Goal: Register for event/course: Register for event/course

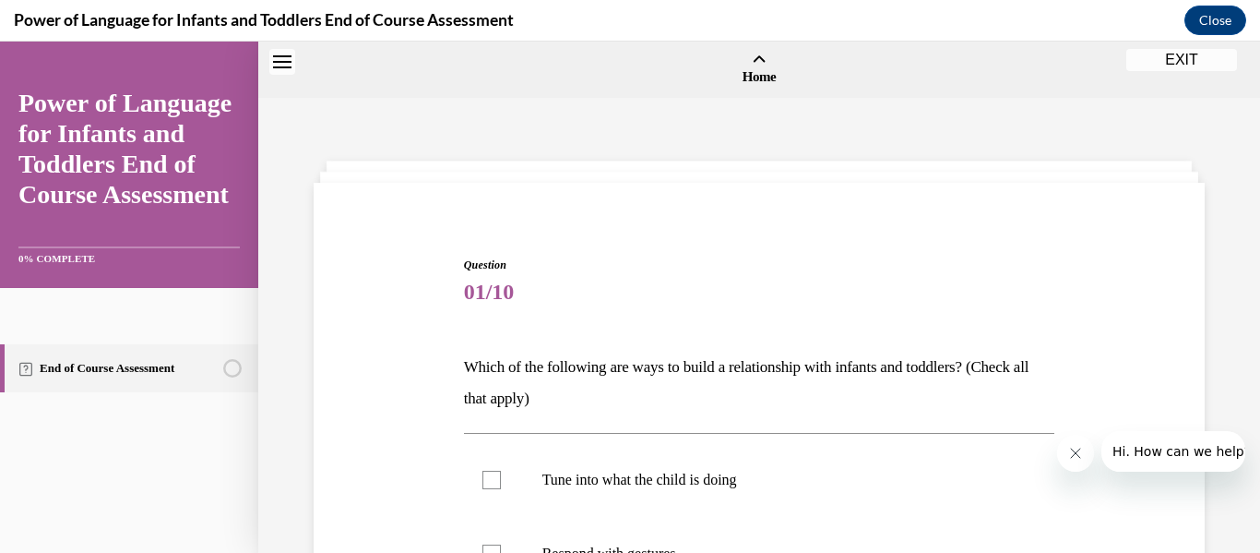
scroll to position [278, 0]
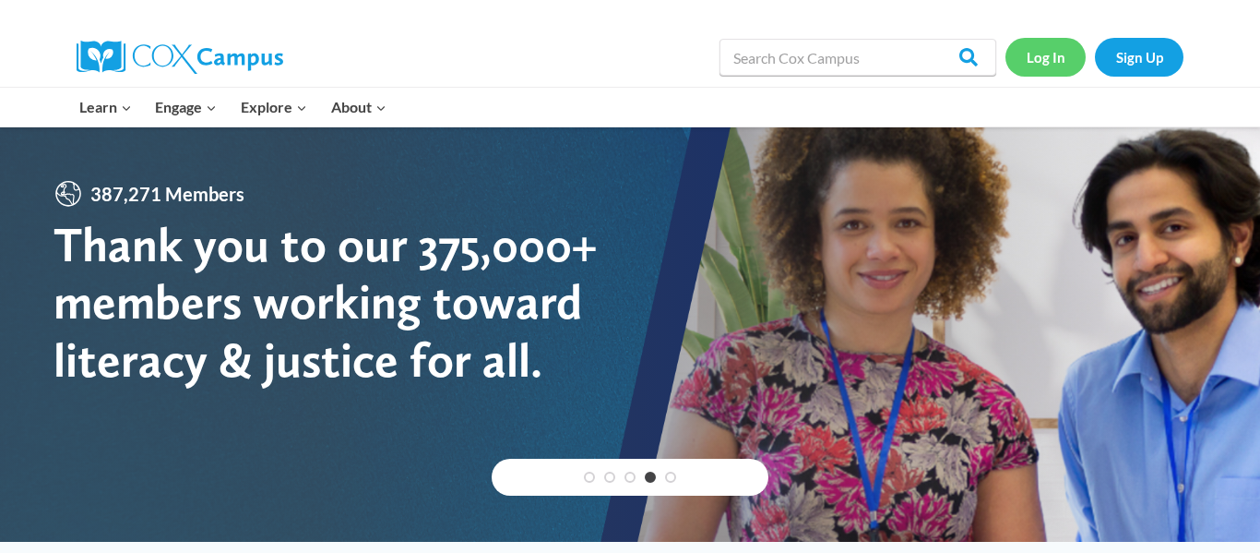
click at [1033, 53] on link "Log In" at bounding box center [1045, 57] width 80 height 38
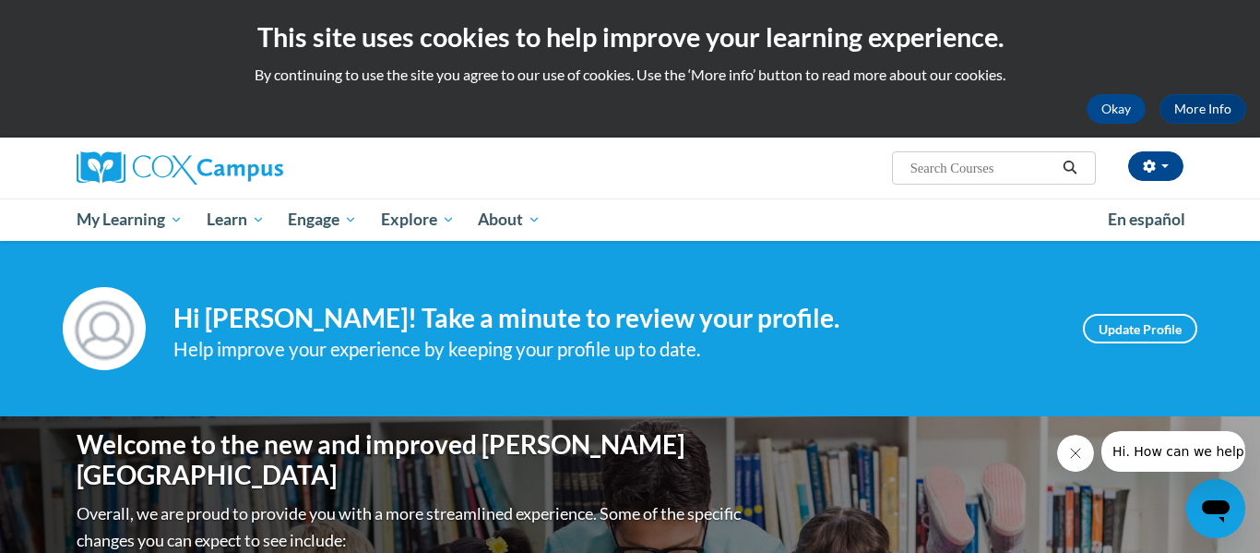
click at [954, 163] on input "Search..." at bounding box center [983, 168] width 148 height 22
paste input "Monitoring Children’s Progress in Language & Literacy in the Early Years"
type input "Monitoring Children’s Progress in Language & Literacy in the Early Years"
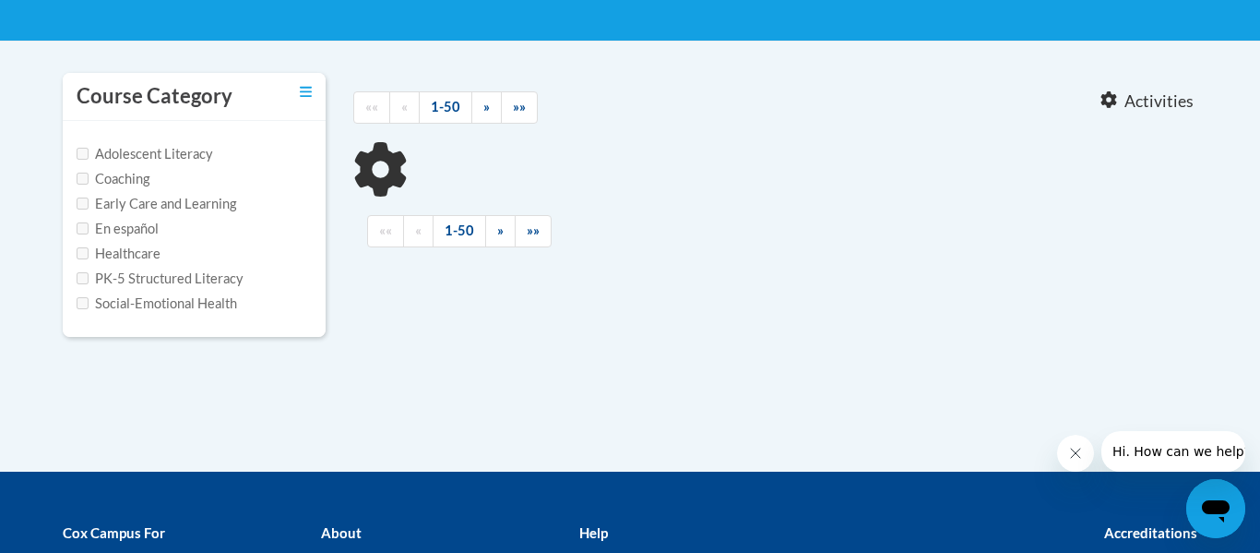
scroll to position [344, 0]
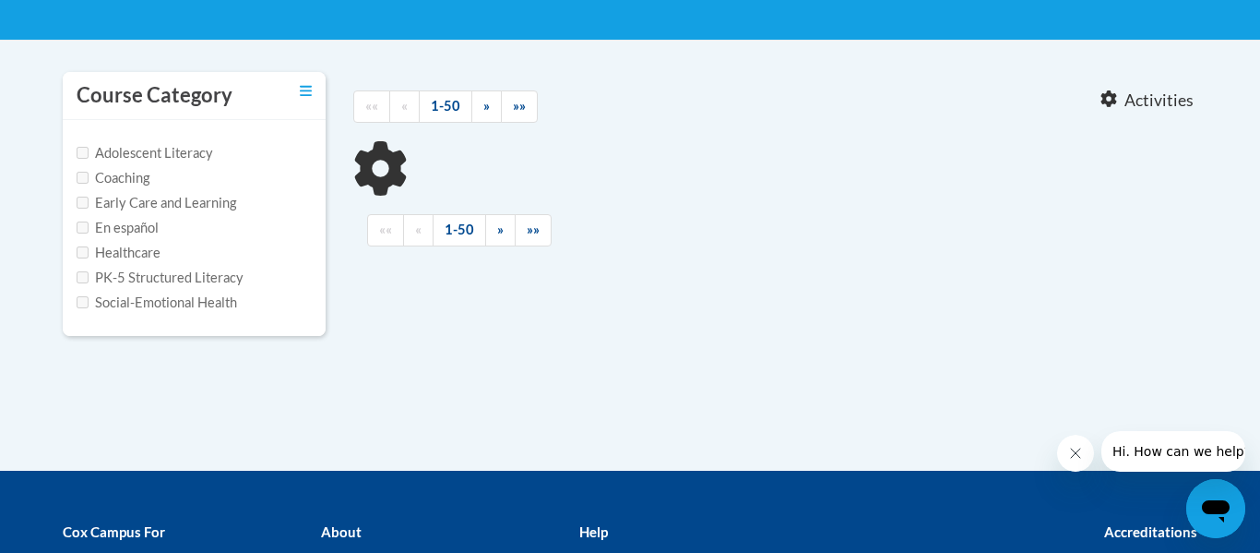
type input "Monitoring Children’s Progress in Language"
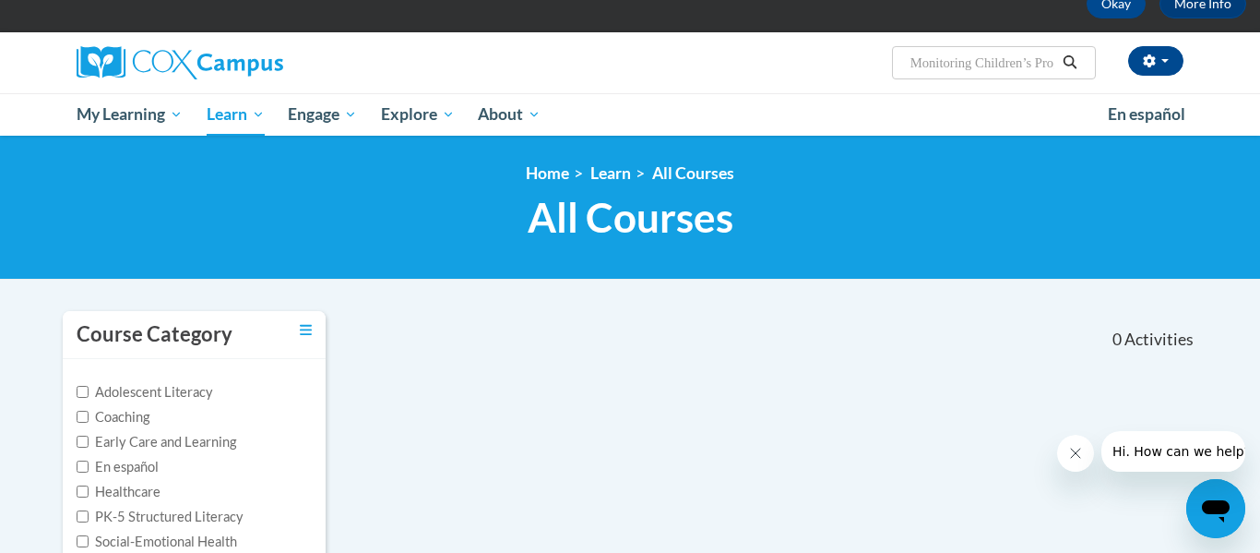
scroll to position [30, 0]
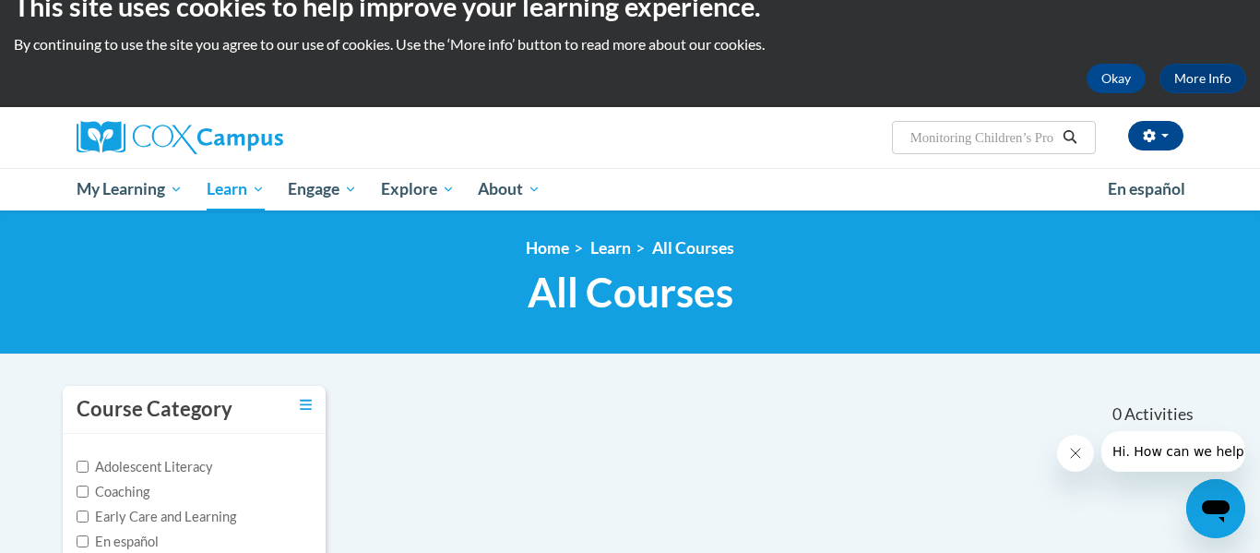
click at [1077, 128] on button "Search" at bounding box center [1070, 137] width 28 height 22
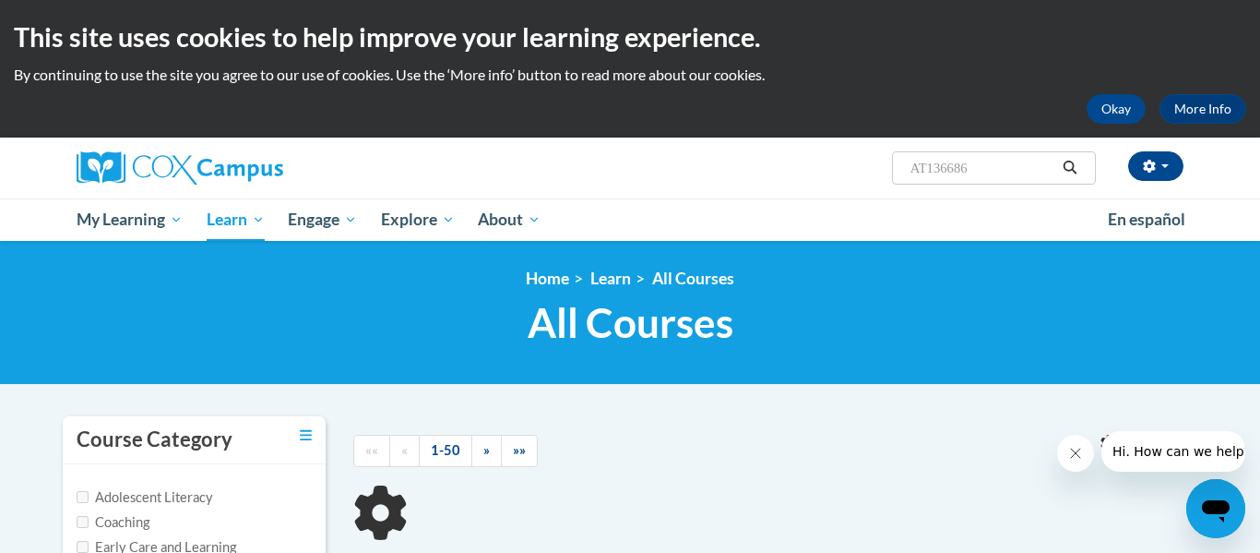
type input "Monitoring Children’s Progress in Language"
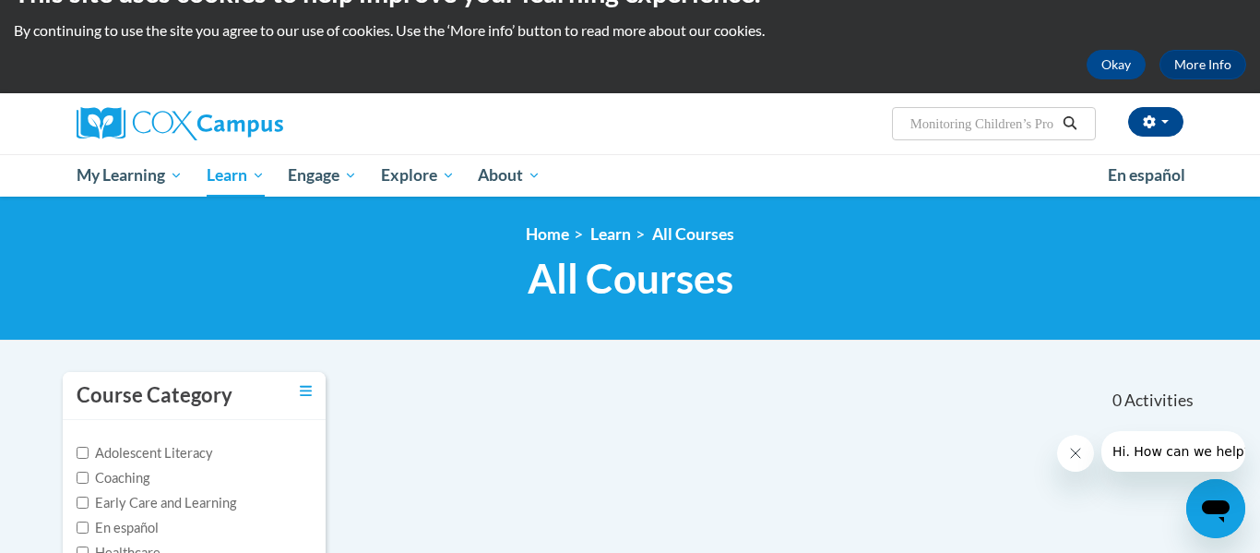
click at [997, 128] on input "Monitoring Children’s Progress in Language" at bounding box center [983, 124] width 148 height 22
type input "l"
paste input "Supporting Dual Language Learners Right from the Start"
type input "Supporting Dual Language Learners Right from the Start"
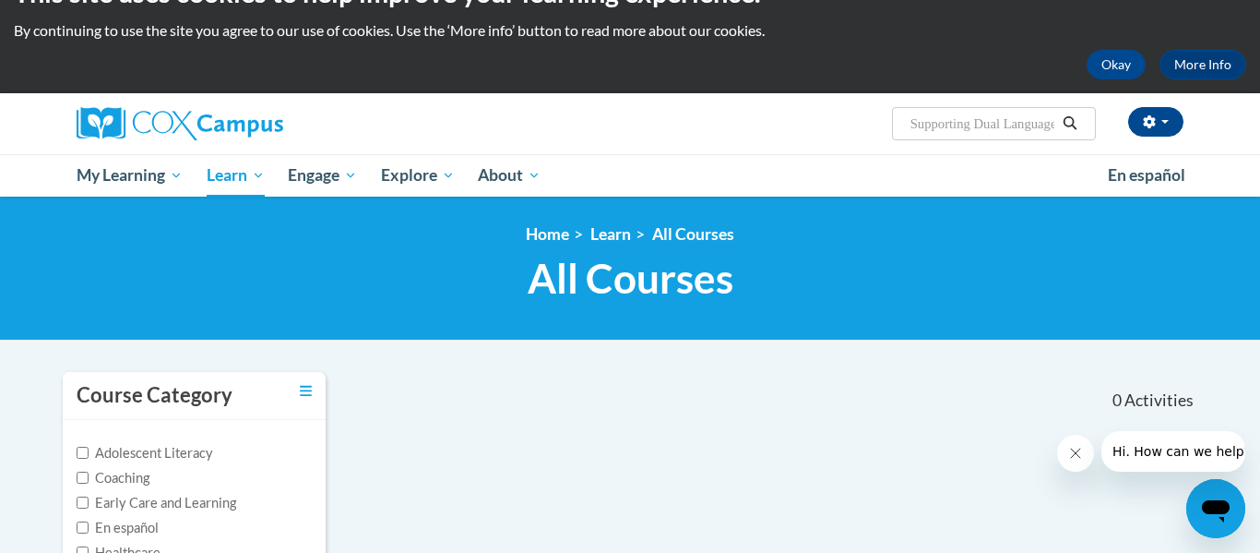
scroll to position [0, 193]
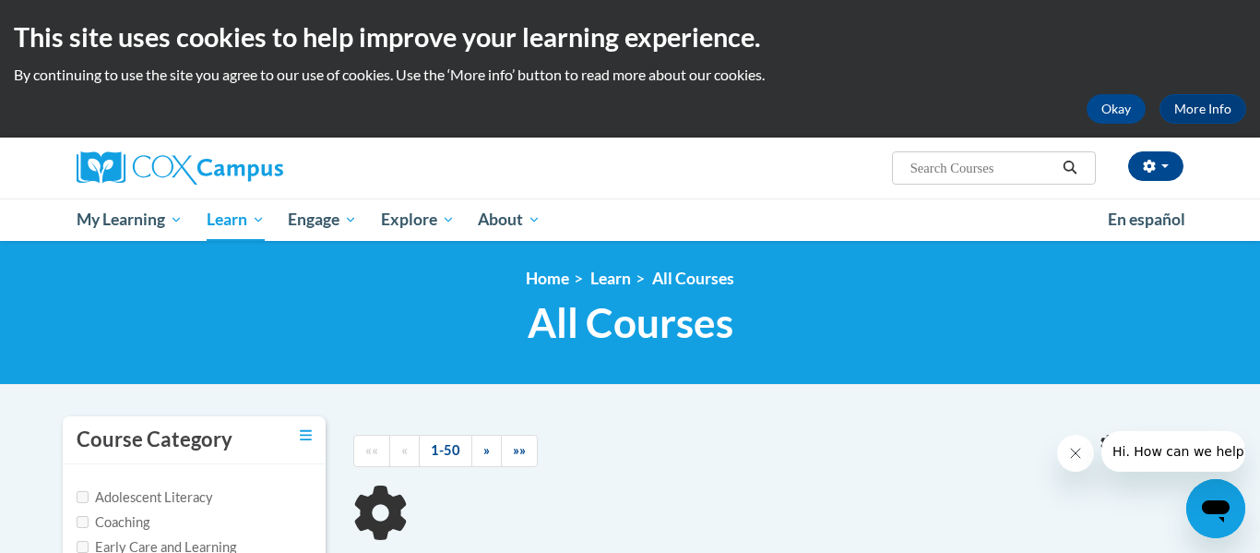
type input "Supporting Dual Language Learners Right from the Start"
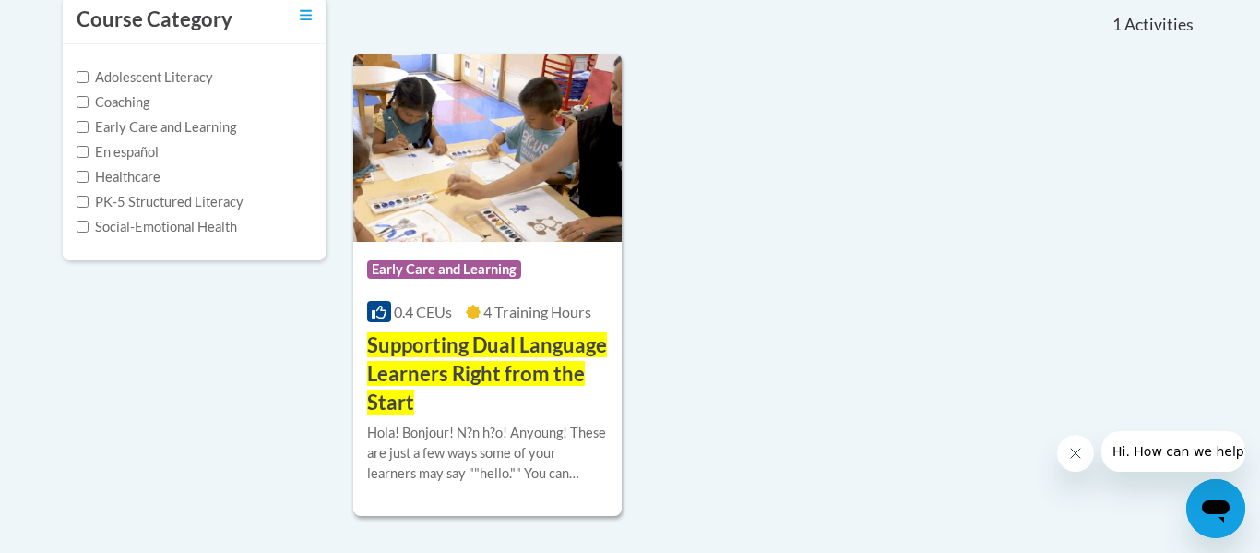
scroll to position [424, 0]
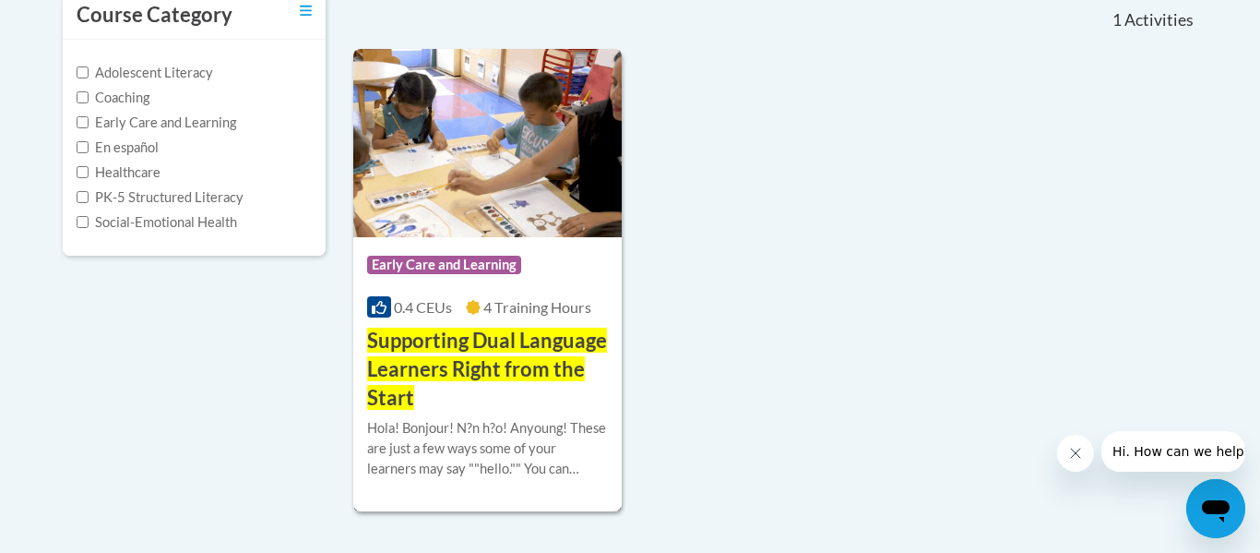
click at [530, 314] on span "4 Training Hours" at bounding box center [537, 307] width 108 height 18
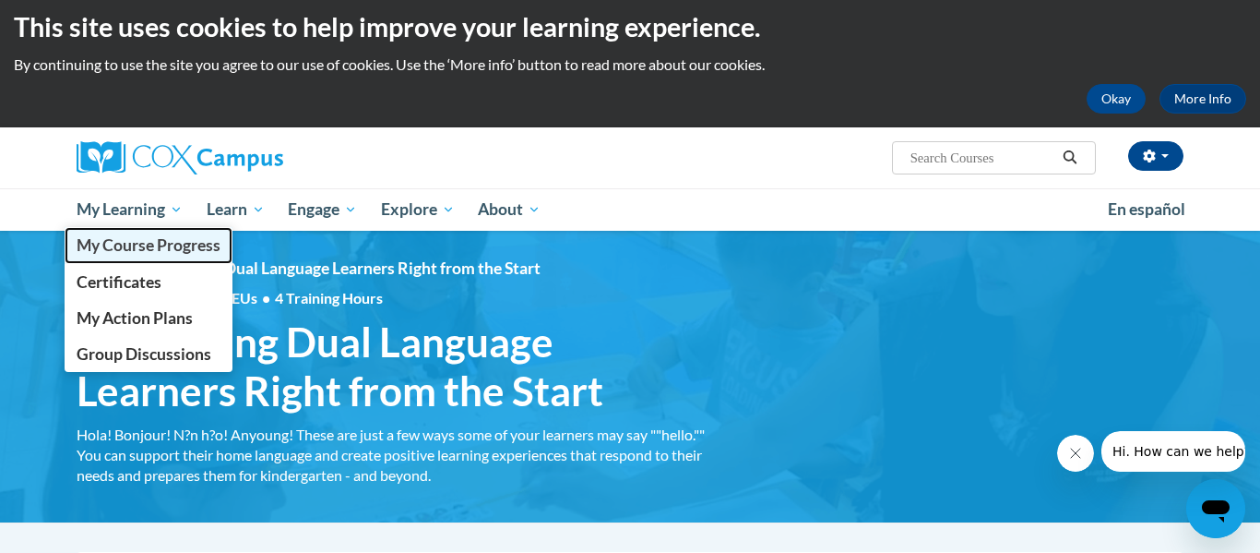
click at [152, 247] on span "My Course Progress" at bounding box center [149, 244] width 144 height 19
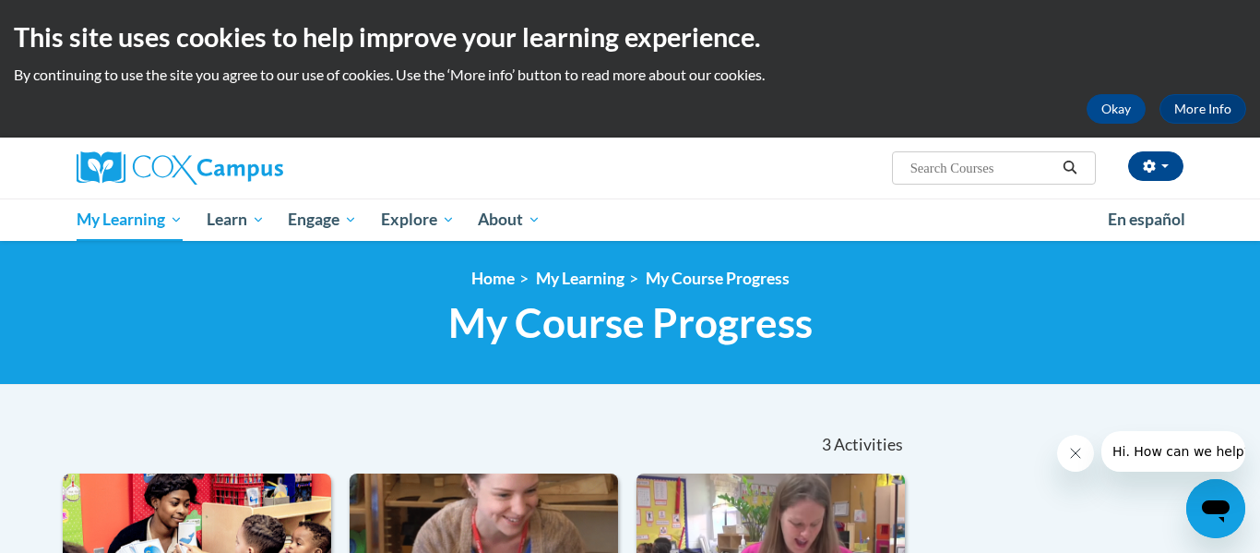
click at [1004, 175] on input "Search..." at bounding box center [983, 168] width 148 height 22
paste input "Supporting Dual Language Learners Right from the Start"
type input "Supporting Dual Language Learners Right from the Start"
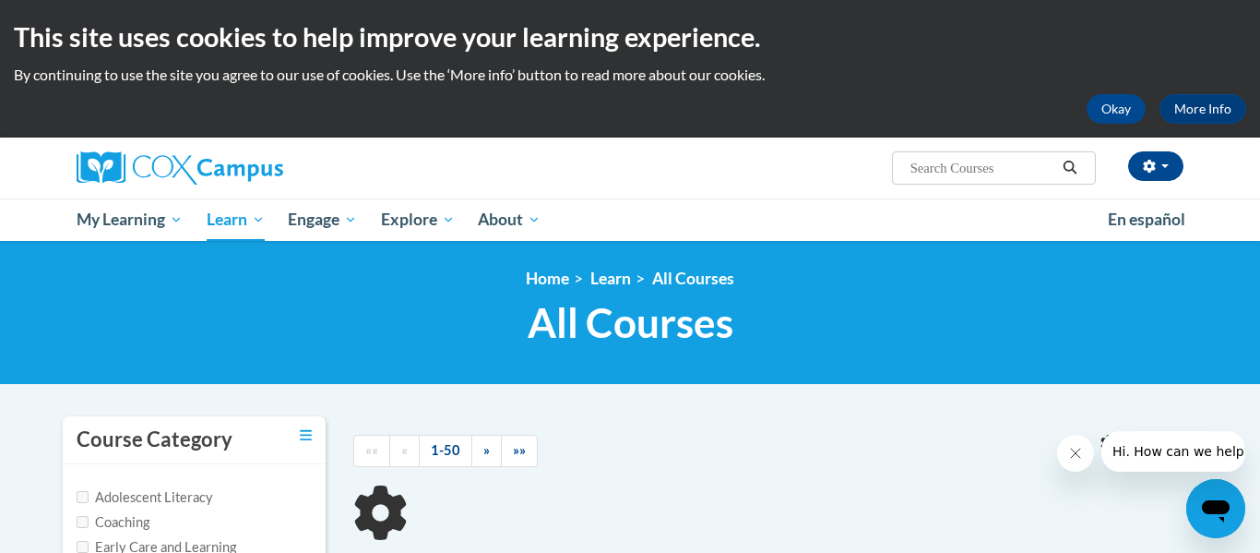
type input "Supporting Dual Language Learners Right from the Start"
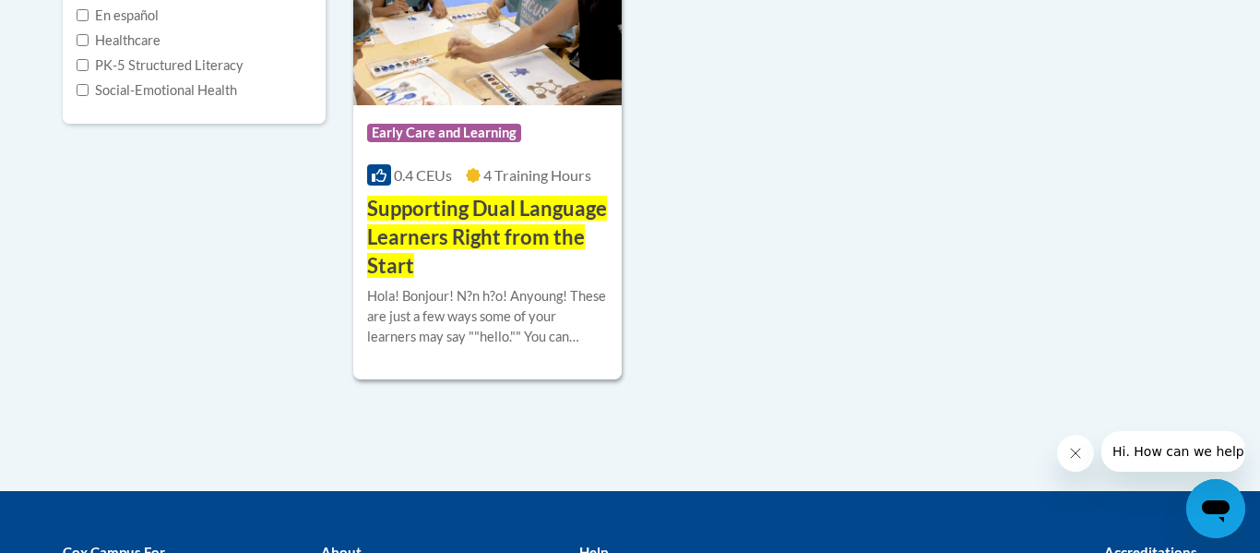
scroll to position [623, 0]
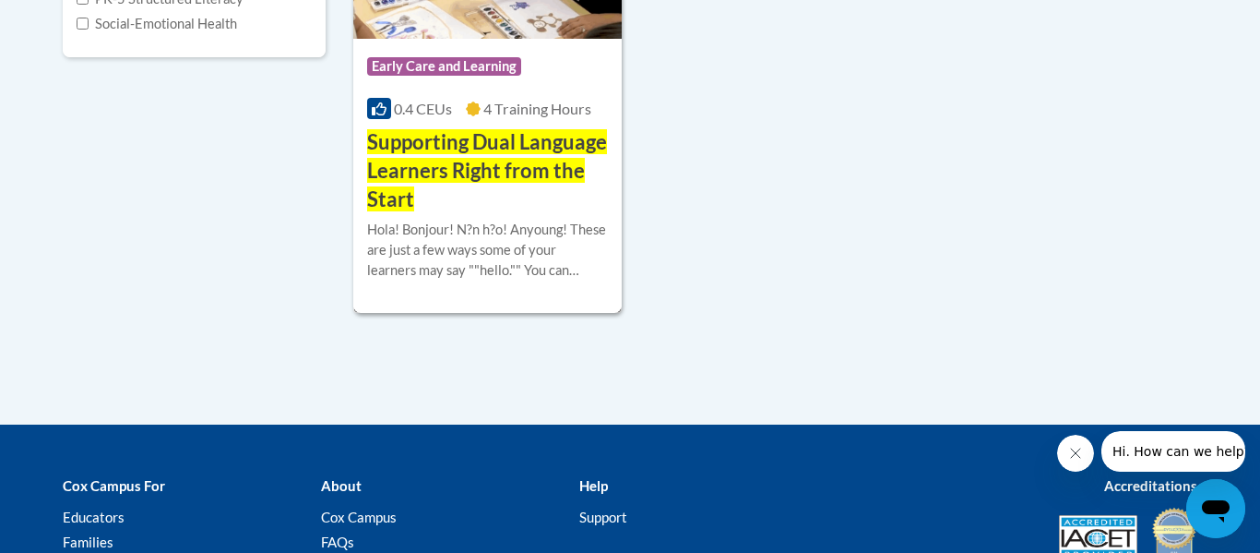
click at [512, 39] on div "Course Category: Early Care and Learning 0.4 CEUs 4 Training Hours COURSE Suppo…" at bounding box center [487, 126] width 268 height 175
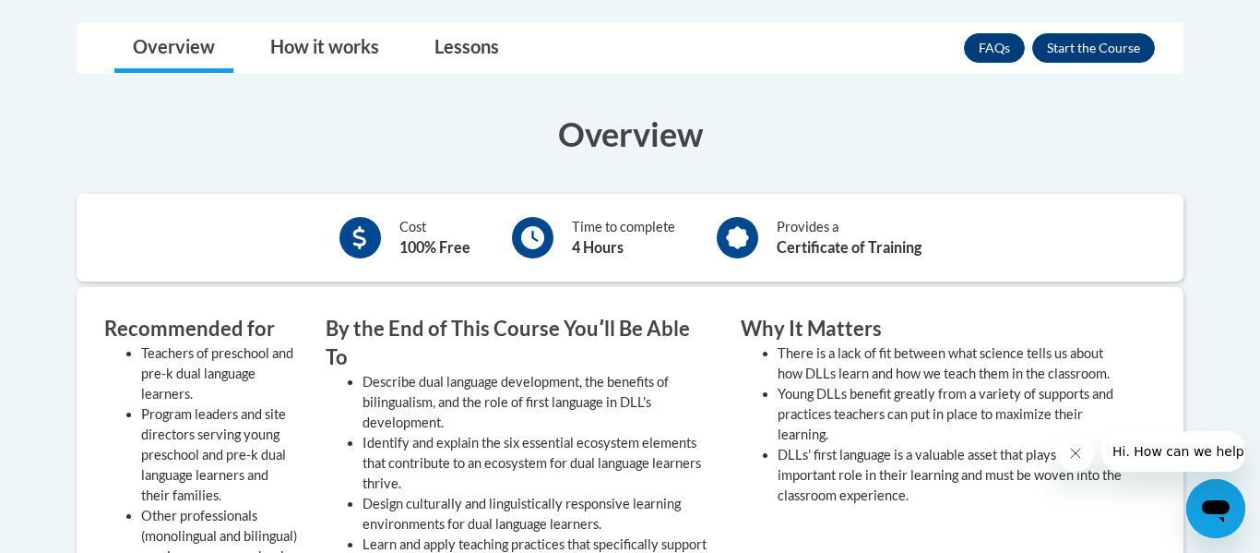
scroll to position [538, 0]
click at [1095, 47] on button "Enroll" at bounding box center [1093, 49] width 123 height 30
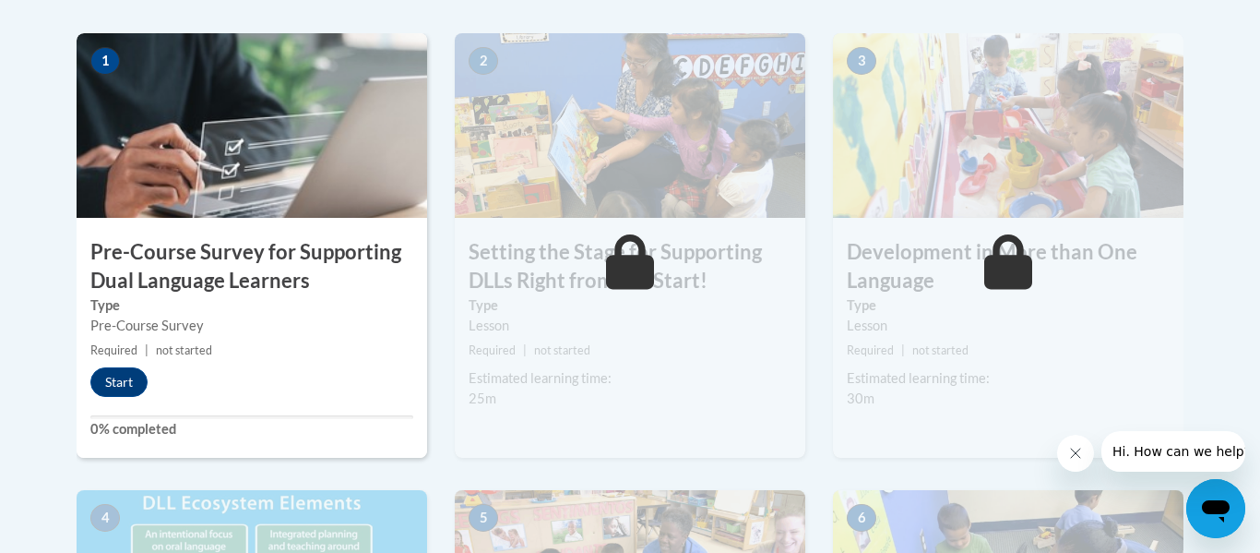
scroll to position [650, 0]
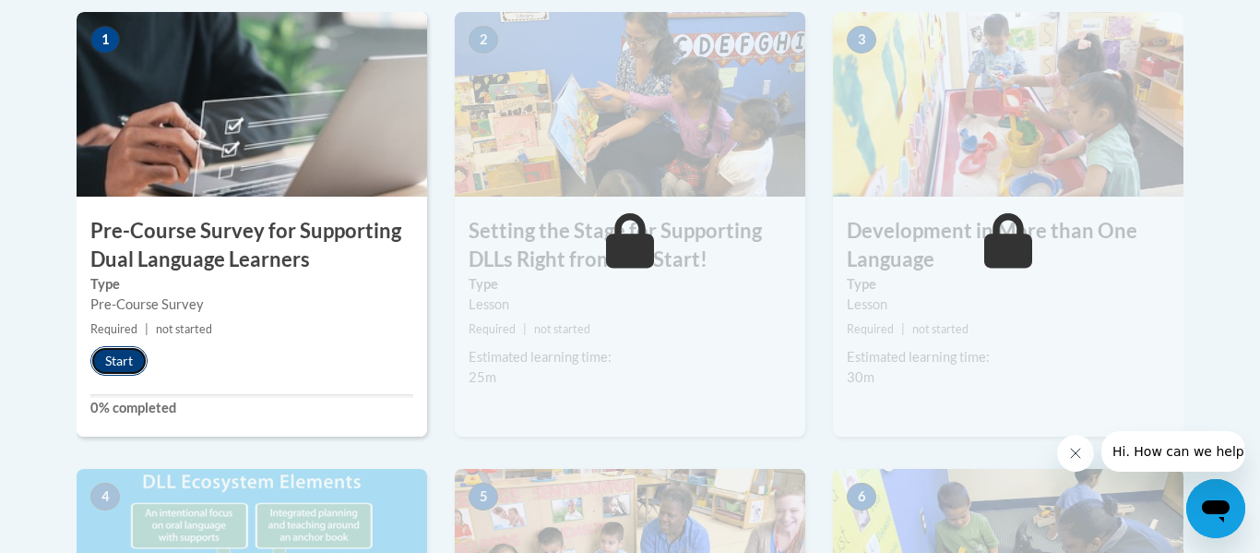
click at [115, 355] on button "Start" at bounding box center [118, 361] width 57 height 30
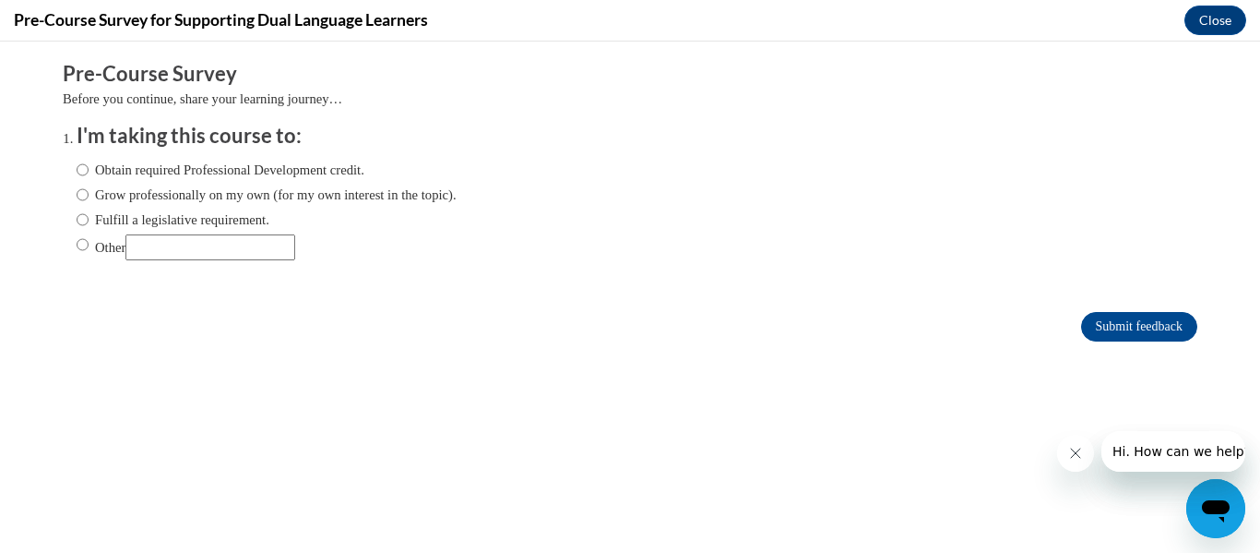
scroll to position [0, 0]
click at [75, 169] on ol "I'm taking this course to: Obtain required Professional Development credit. Gro…" at bounding box center [630, 205] width 1135 height 167
click at [99, 172] on label "Obtain required Professional Development credit." at bounding box center [221, 170] width 288 height 20
click at [89, 172] on input "Obtain required Professional Development credit." at bounding box center [83, 170] width 12 height 20
radio input "true"
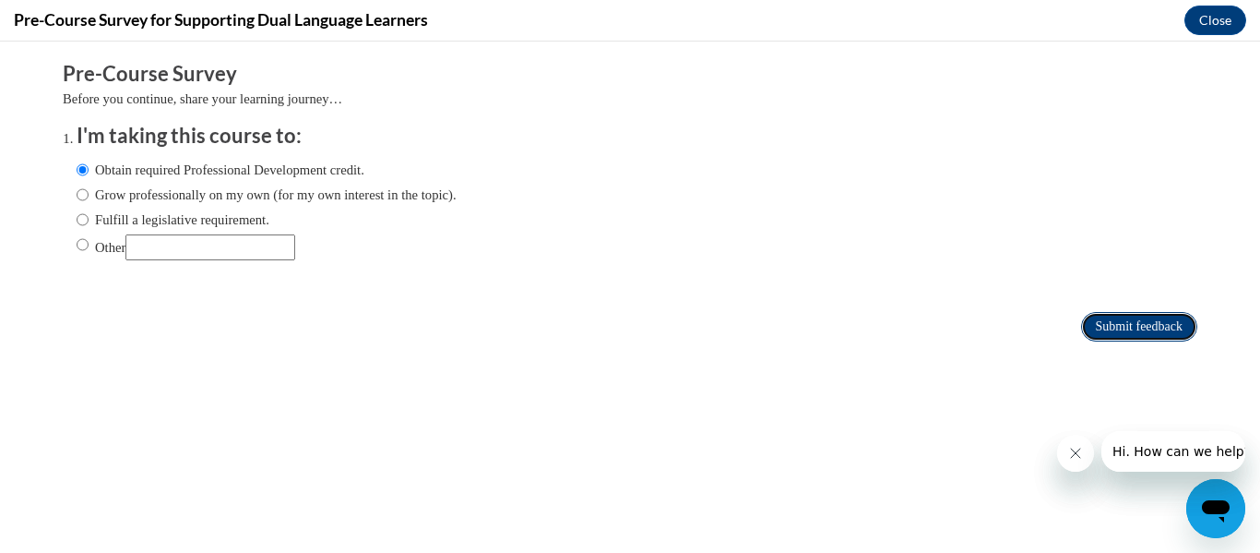
click at [1111, 334] on input "Submit feedback" at bounding box center [1139, 327] width 116 height 30
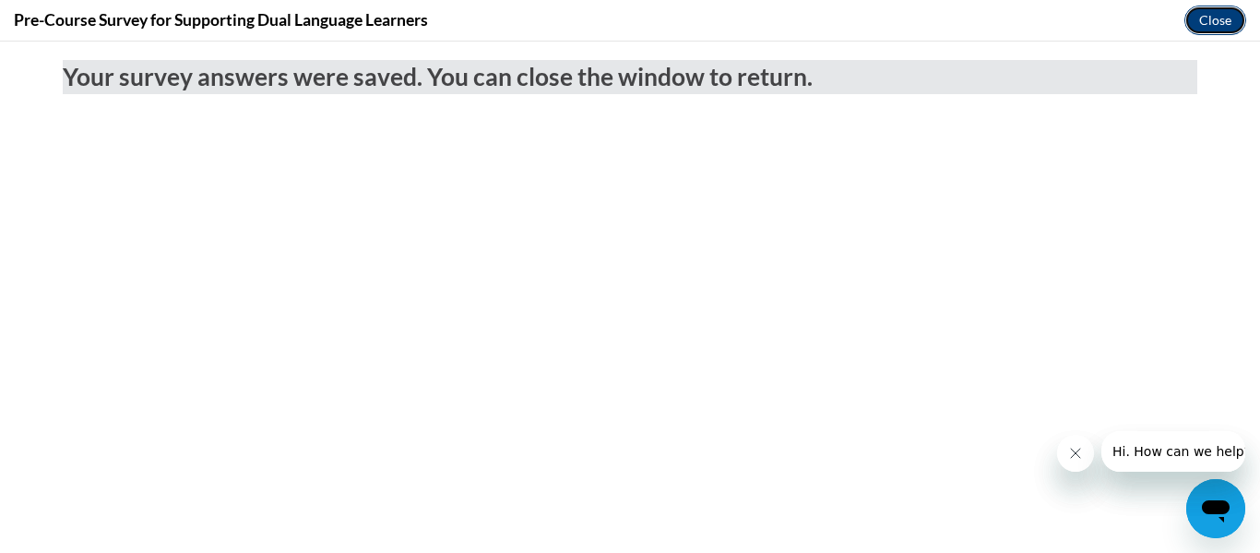
click at [1222, 21] on button "Close" at bounding box center [1215, 21] width 62 height 30
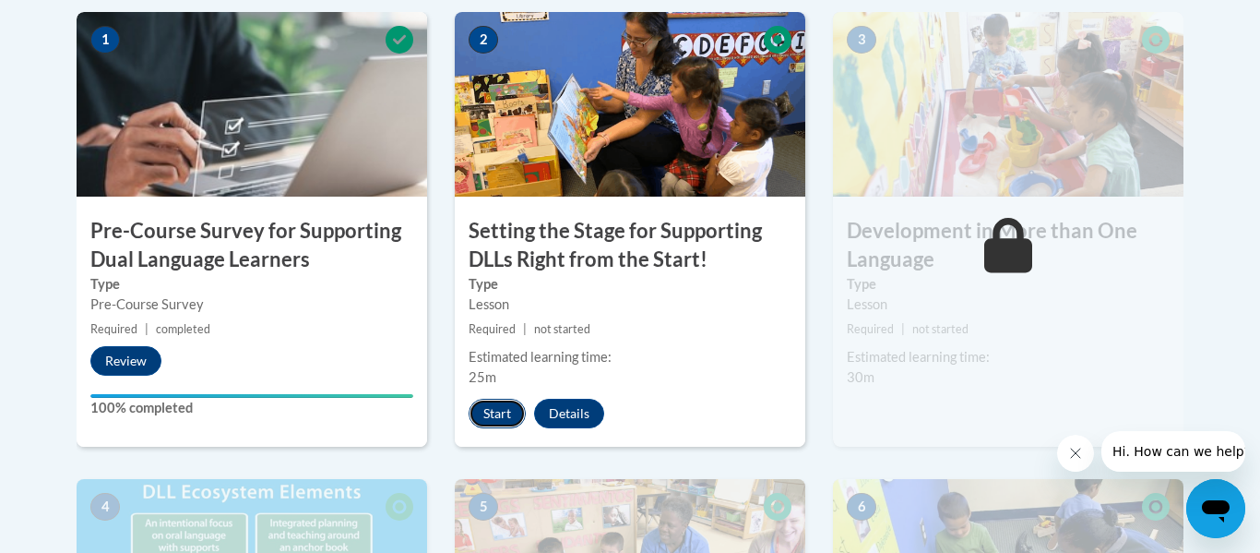
click at [513, 416] on button "Start" at bounding box center [497, 413] width 57 height 30
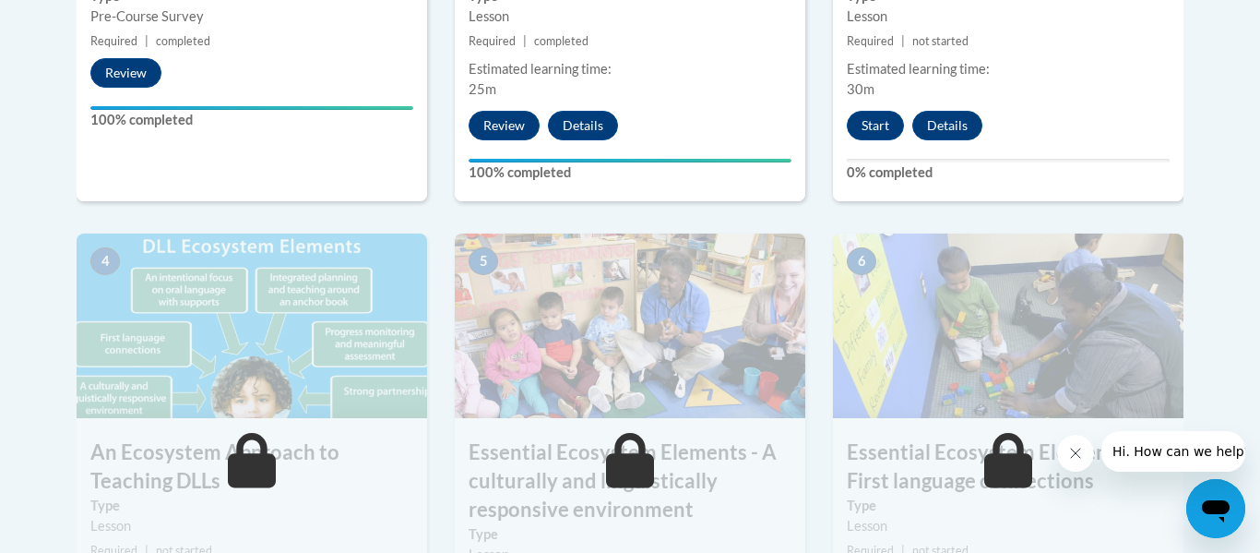
scroll to position [928, 0]
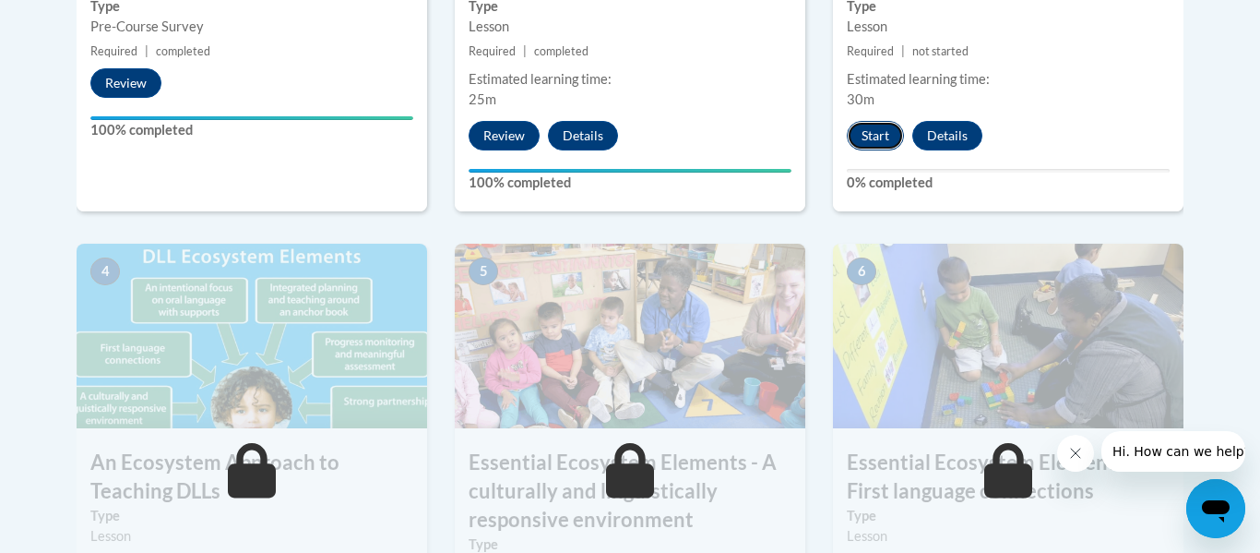
click at [888, 129] on button "Start" at bounding box center [875, 136] width 57 height 30
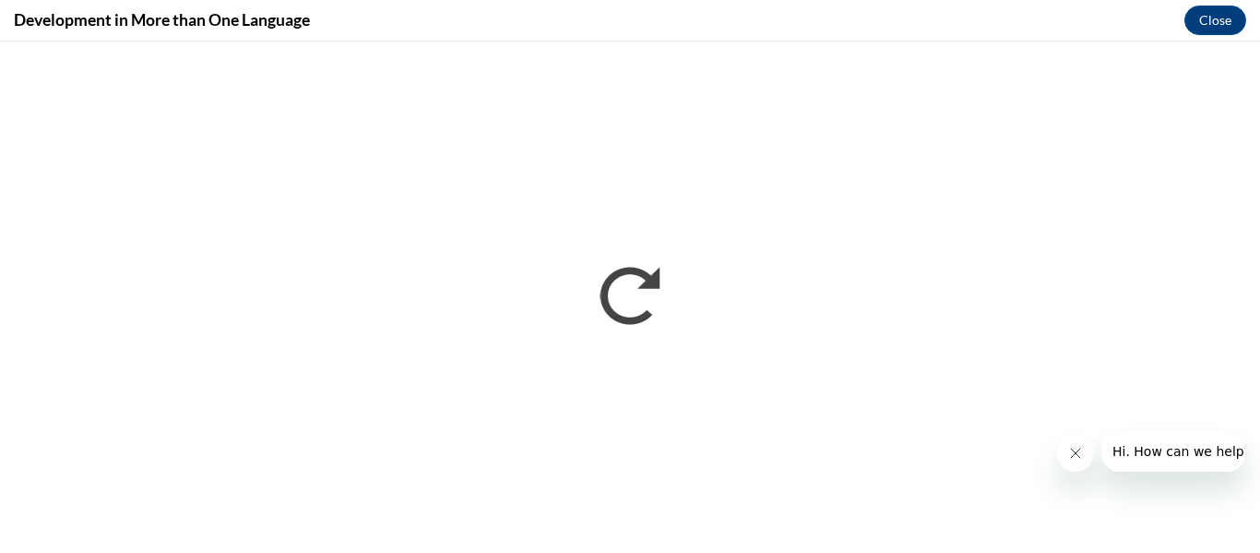
scroll to position [0, 0]
